Goal: Obtain resource: Download file/media

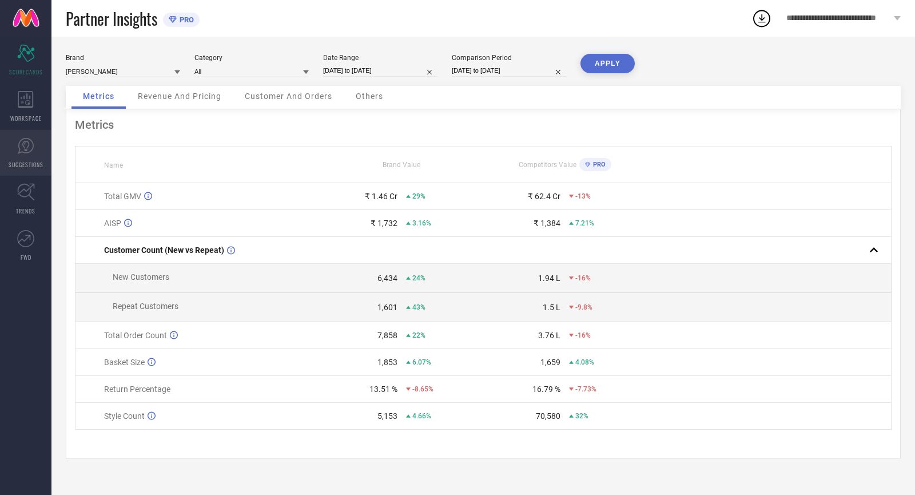
click at [37, 165] on span "SUGGESTIONS" at bounding box center [26, 164] width 35 height 9
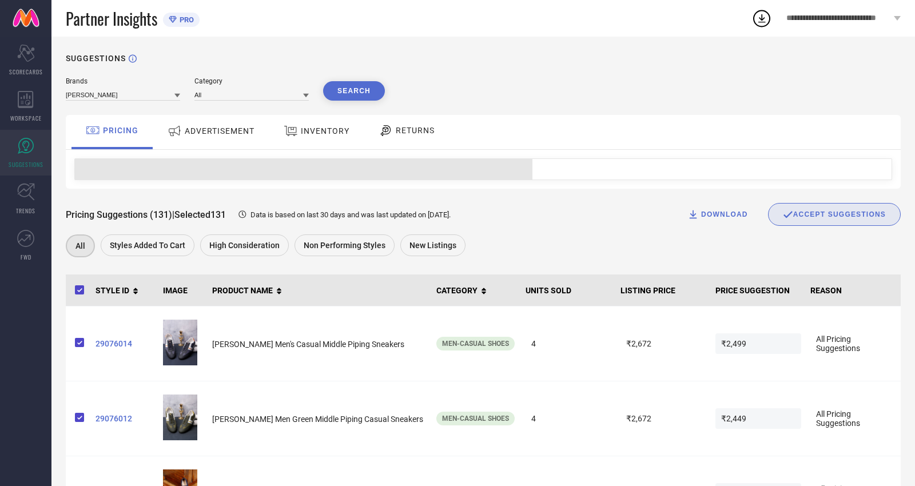
click at [241, 141] on div "ADVERTISEMENT" at bounding box center [211, 131] width 93 height 21
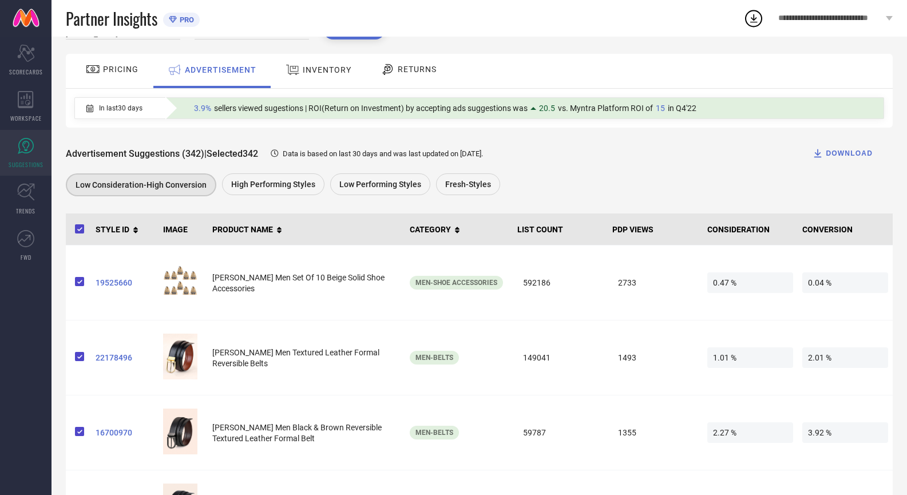
scroll to position [57, 0]
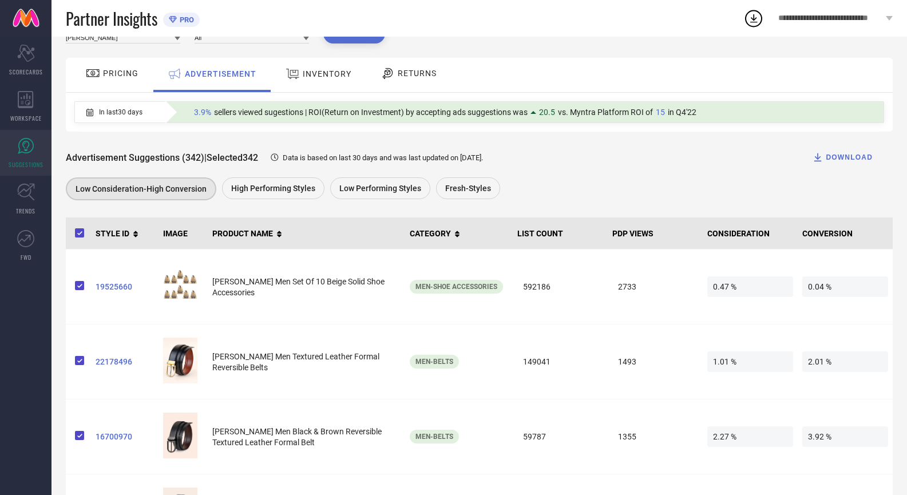
click at [835, 156] on div "DOWNLOAD" at bounding box center [842, 157] width 61 height 11
click at [757, 19] on icon at bounding box center [753, 18] width 21 height 21
click at [796, 104] on span "View All Downloads" at bounding box center [803, 105] width 59 height 9
